Goal: Transaction & Acquisition: Purchase product/service

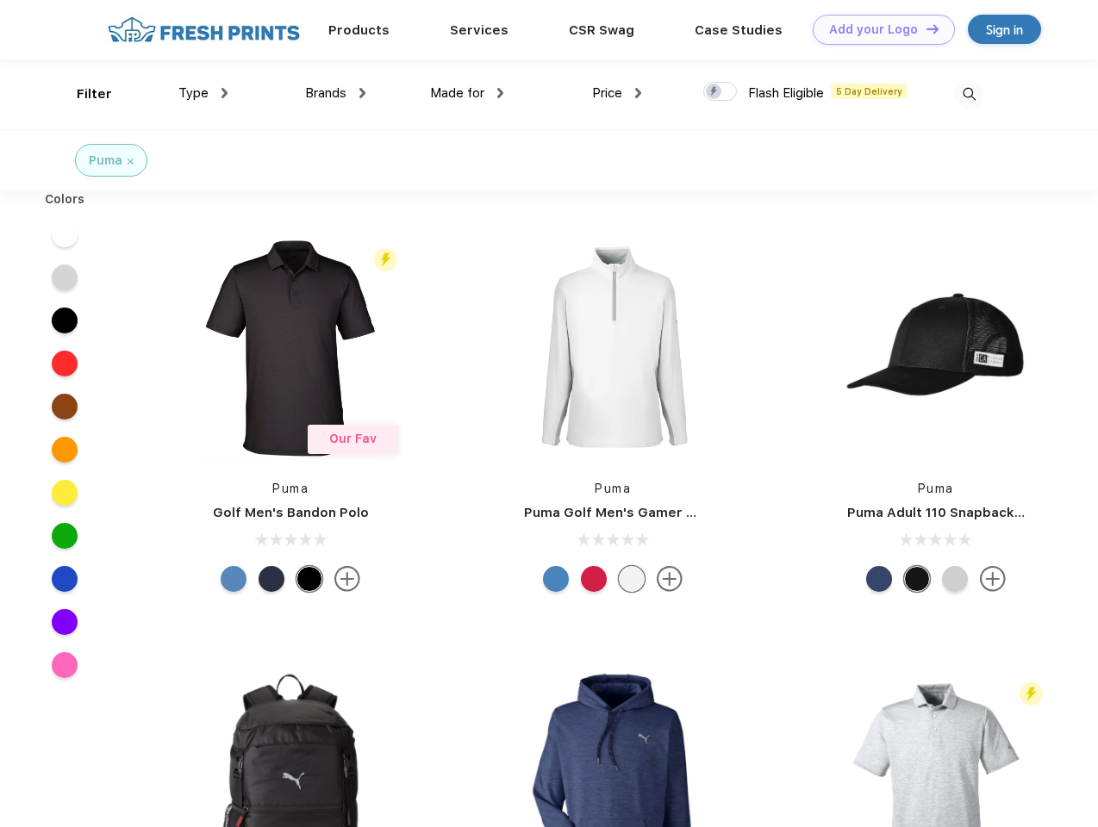
click at [877, 29] on link "Add your Logo Design Tool" at bounding box center [884, 30] width 142 height 30
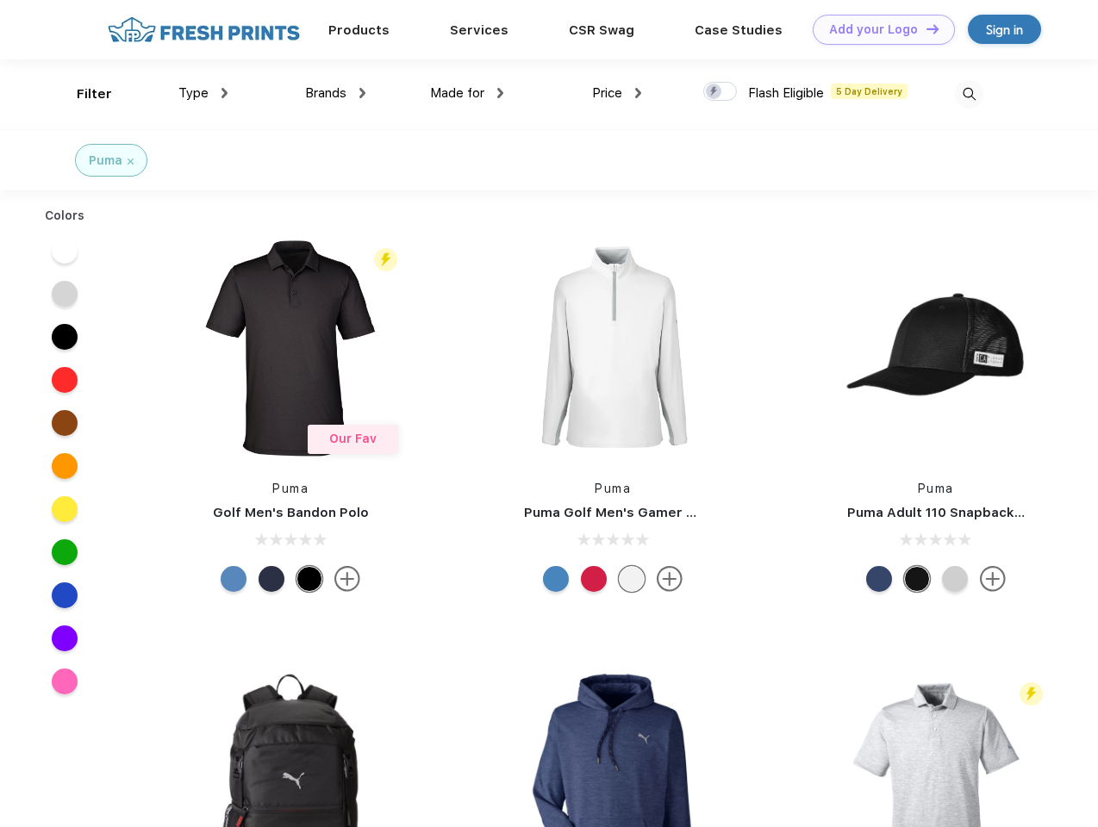
click at [0, 0] on div "Design Tool" at bounding box center [0, 0] width 0 height 0
click at [925, 28] on link "Add your Logo Design Tool" at bounding box center [884, 30] width 142 height 30
click at [83, 94] on div "Filter" at bounding box center [94, 94] width 35 height 20
click at [203, 93] on span "Type" at bounding box center [193, 93] width 30 height 16
click at [335, 93] on span "Brands" at bounding box center [325, 93] width 41 height 16
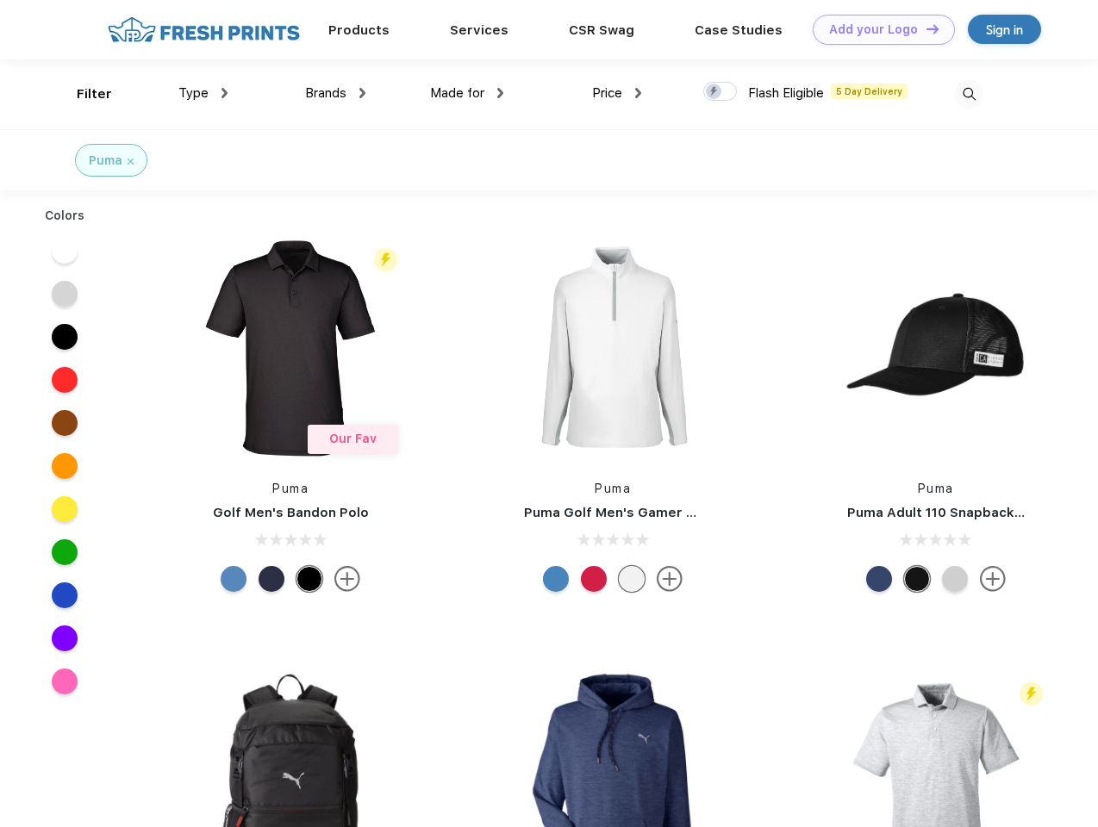
click at [467, 93] on span "Made for" at bounding box center [457, 93] width 54 height 16
click at [617, 93] on span "Price" at bounding box center [607, 93] width 30 height 16
click at [720, 92] on div at bounding box center [720, 91] width 34 height 19
click at [714, 92] on input "checkbox" at bounding box center [708, 86] width 11 height 11
click at [968, 94] on img at bounding box center [969, 94] width 28 height 28
